Goal: Task Accomplishment & Management: Manage account settings

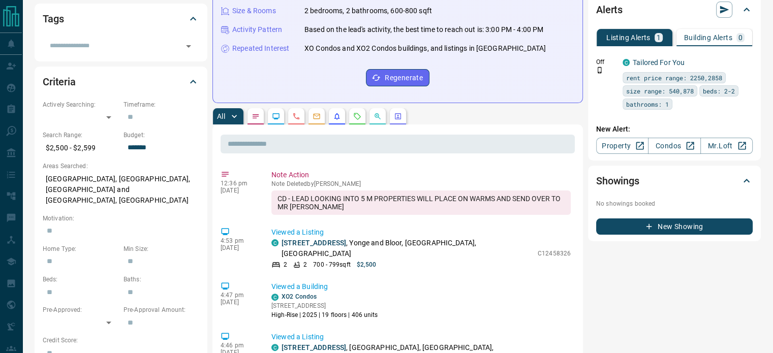
scroll to position [223, 0]
click at [293, 181] on p "Note Deleted by Zach Lahartinger" at bounding box center [420, 184] width 299 height 7
click at [262, 109] on button "button" at bounding box center [255, 117] width 16 height 16
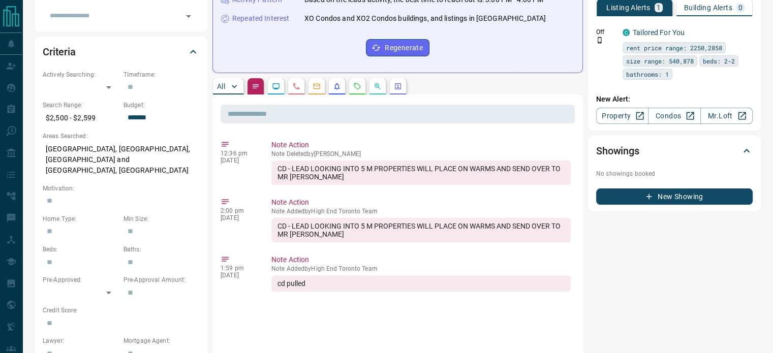
scroll to position [252, 0]
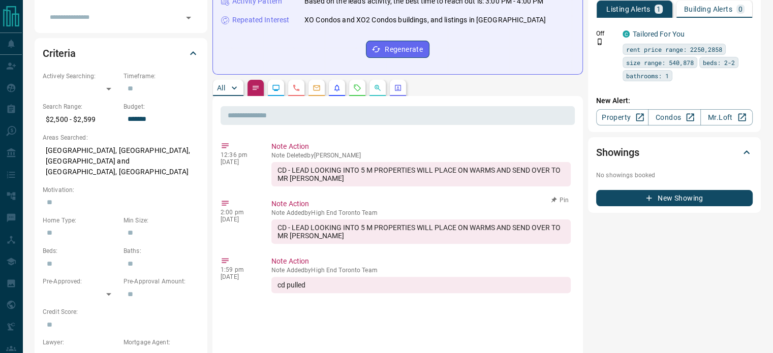
click at [285, 209] on p "Note Added by High End Toronto Team" at bounding box center [420, 212] width 299 height 7
click at [305, 152] on p "Note Deleted by Zach Lahartinger" at bounding box center [420, 155] width 299 height 7
click at [298, 162] on div "CD - LEAD LOOKING INTO 5 M PROPERTIES WILL PLACE ON WARMS AND SEND OVER TO MR ZL" at bounding box center [420, 174] width 299 height 24
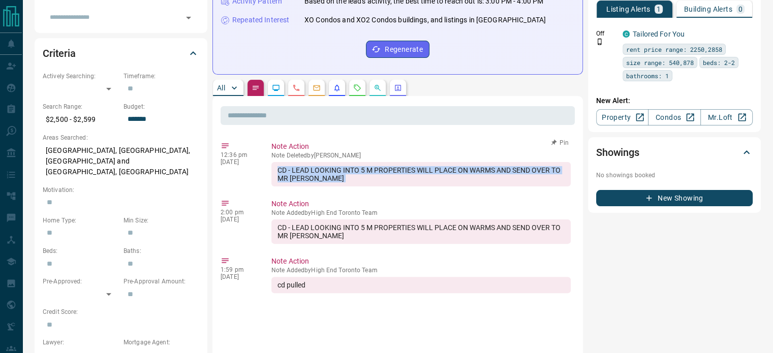
click at [298, 162] on div "CD - LEAD LOOKING INTO 5 M PROPERTIES WILL PLACE ON WARMS AND SEND OVER TO MR ZL" at bounding box center [420, 174] width 299 height 24
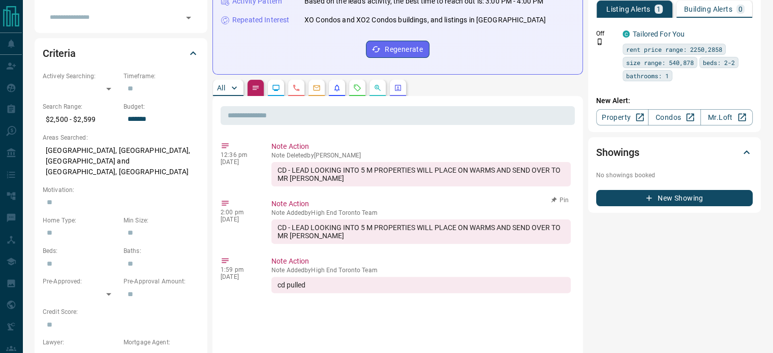
click at [423, 220] on div "CD - LEAD LOOKING INTO 5 M PROPERTIES WILL PLACE ON WARMS AND SEND OVER TO MR ZL" at bounding box center [420, 232] width 299 height 24
click at [556, 254] on icon "button" at bounding box center [553, 257] width 7 height 7
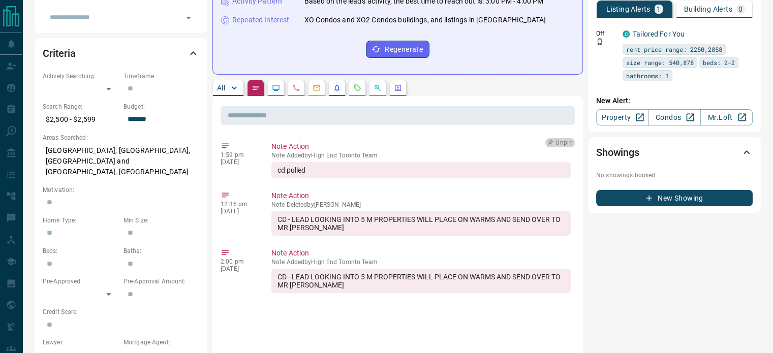
click at [565, 138] on button "Unpin" at bounding box center [559, 142] width 29 height 9
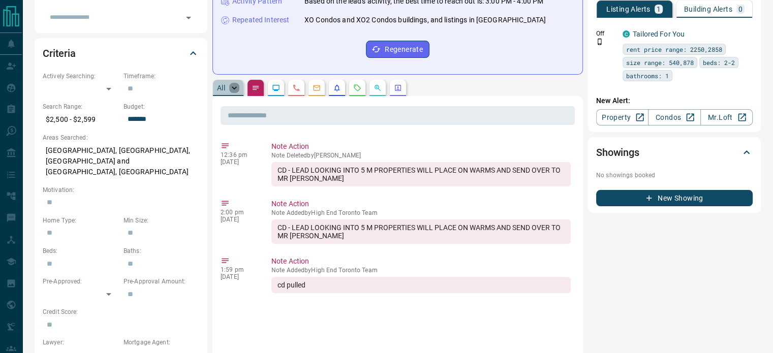
click at [239, 83] on icon "button" at bounding box center [234, 88] width 10 height 10
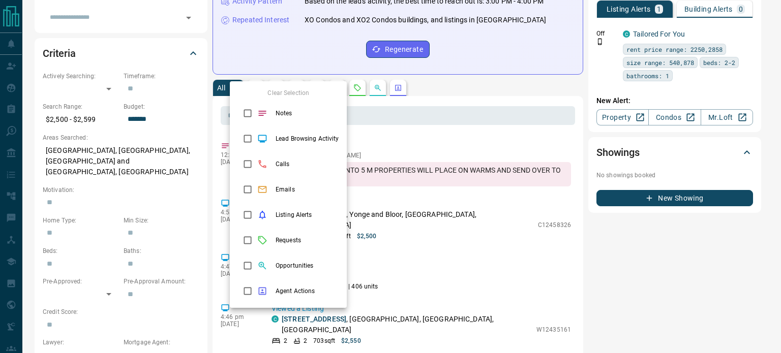
click at [467, 113] on div at bounding box center [390, 176] width 781 height 353
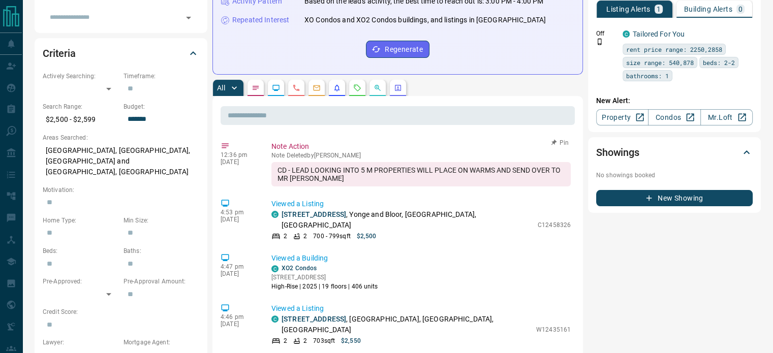
click at [224, 144] on icon at bounding box center [225, 146] width 7 height 5
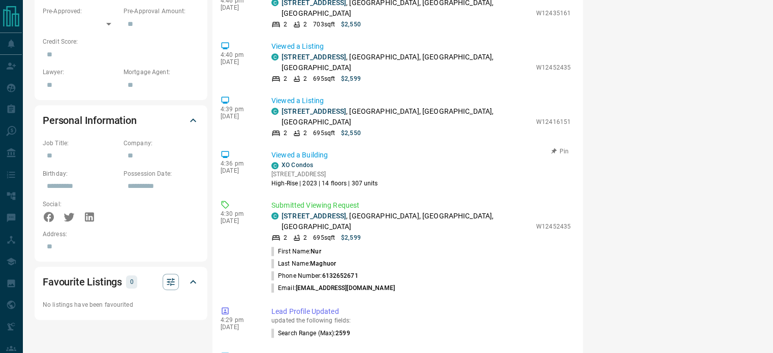
scroll to position [0, 0]
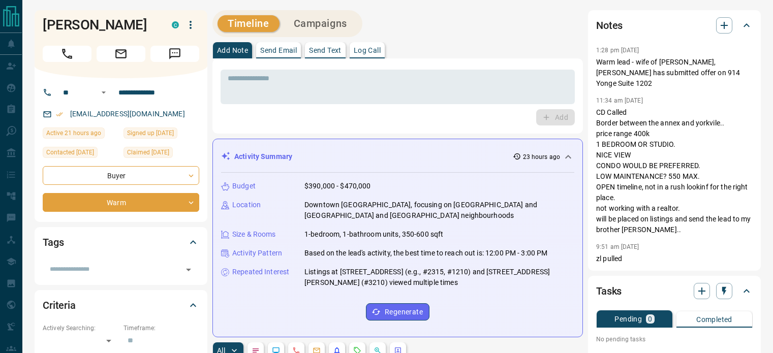
scroll to position [11, 0]
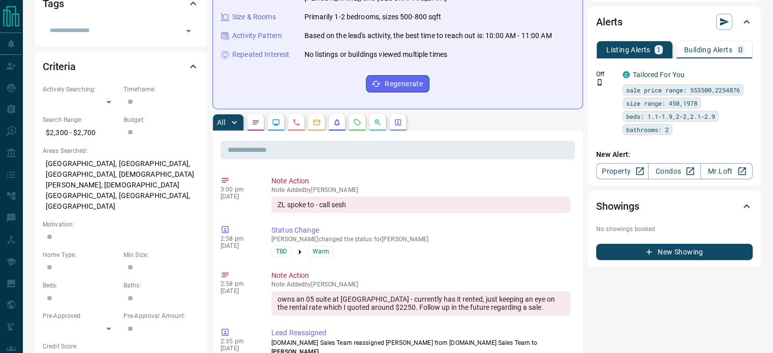
scroll to position [200, 0]
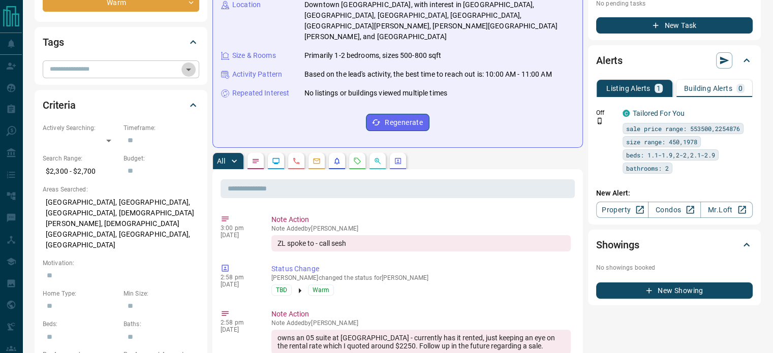
click at [193, 66] on icon "Open" at bounding box center [188, 70] width 12 height 12
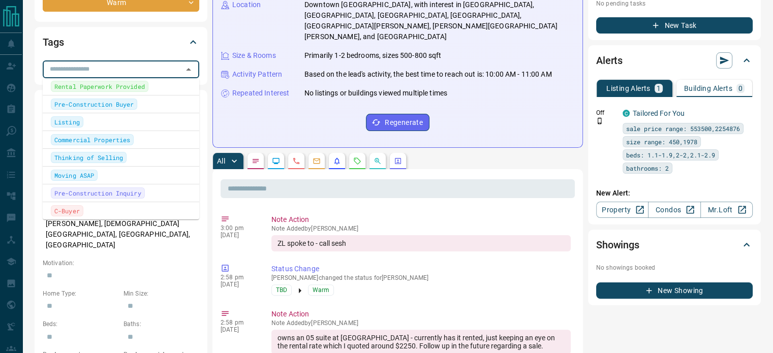
scroll to position [115, 0]
click at [96, 153] on span "Thinking of Selling" at bounding box center [88, 158] width 69 height 10
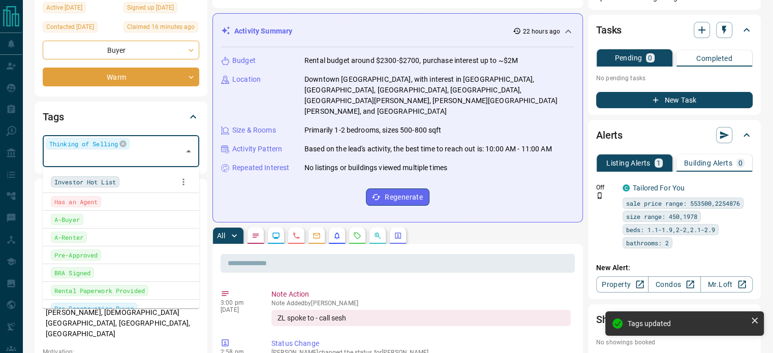
scroll to position [124, 0]
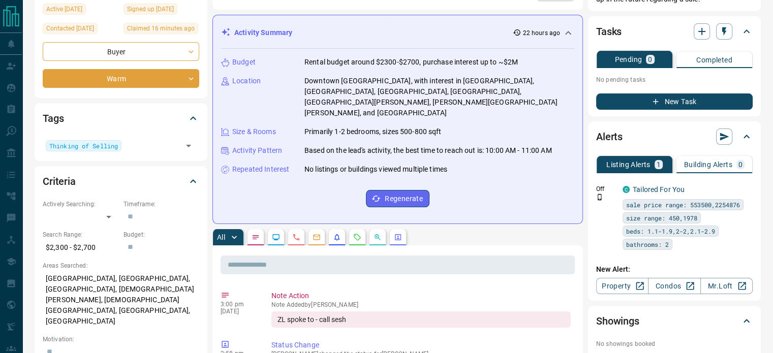
click at [153, 107] on div "Tags" at bounding box center [121, 118] width 157 height 24
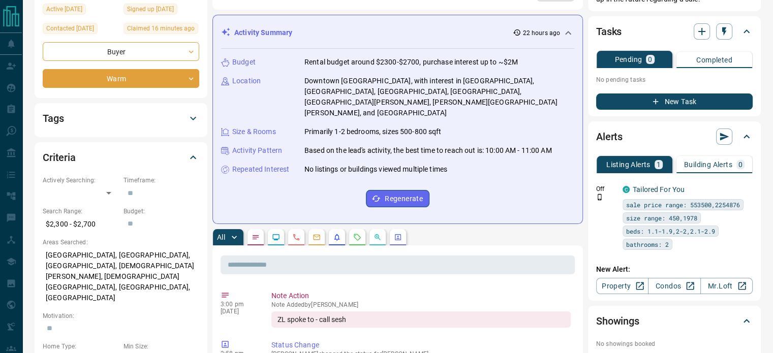
click at [152, 108] on div "Tags" at bounding box center [121, 118] width 157 height 24
